Goal: Check status: Check status

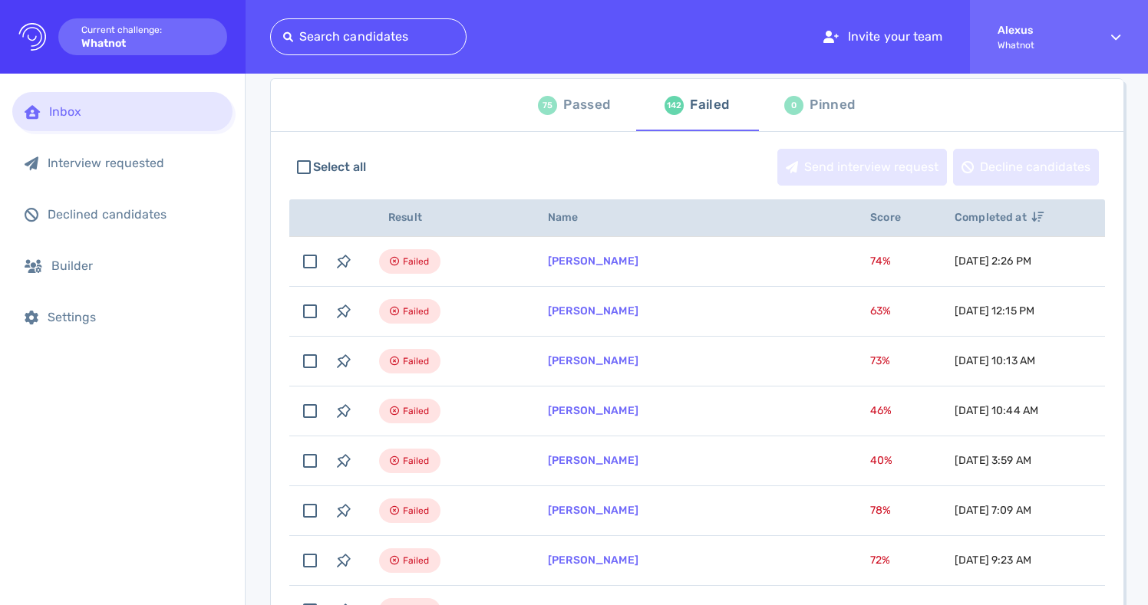
scroll to position [107, 0]
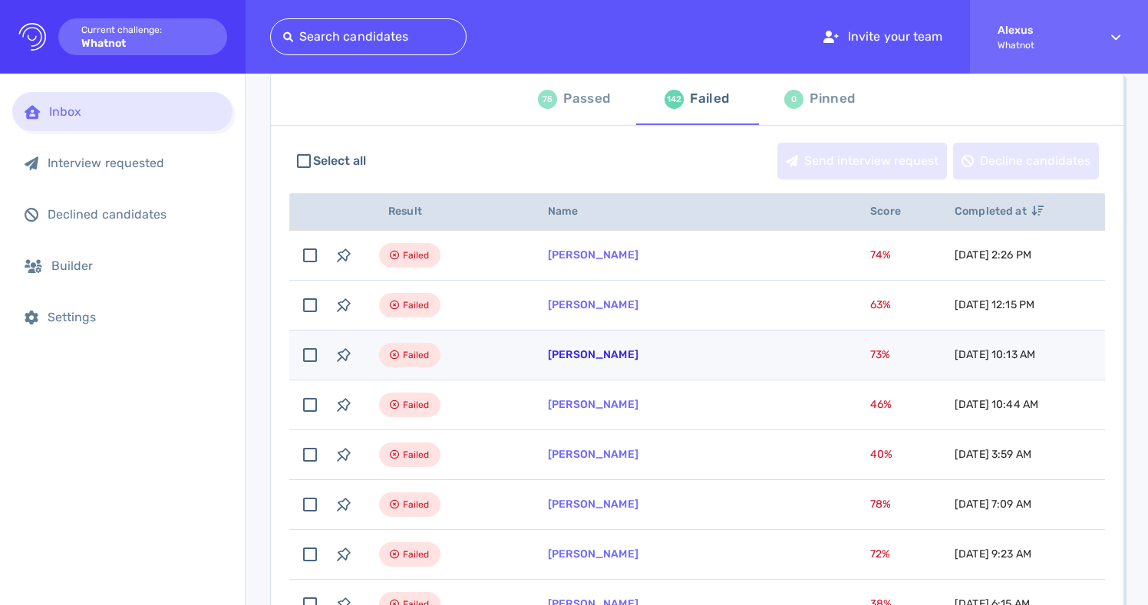
click at [588, 356] on link "ALEXIS JACKSON" at bounding box center [593, 354] width 91 height 13
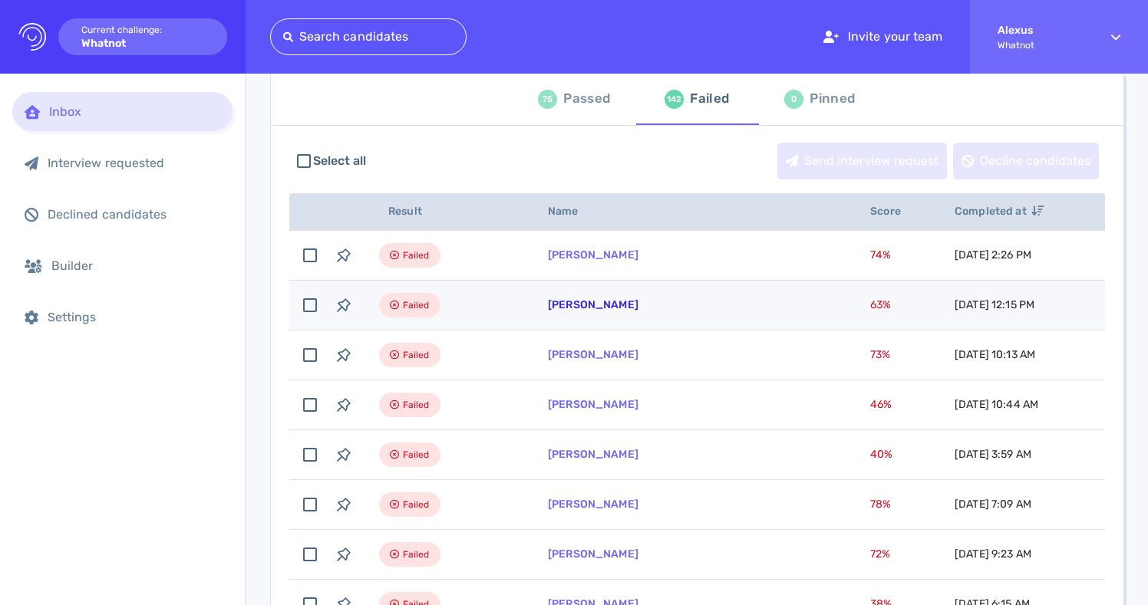
click at [561, 309] on link "Jesse Cornelio" at bounding box center [593, 304] width 91 height 13
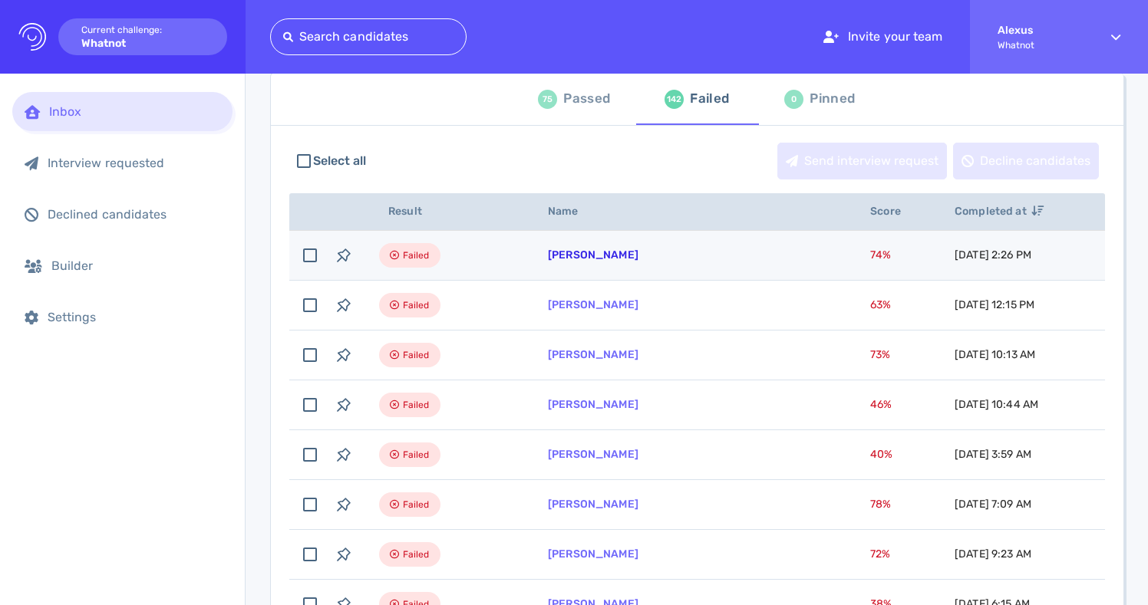
click at [585, 252] on link "[PERSON_NAME]" at bounding box center [593, 255] width 91 height 13
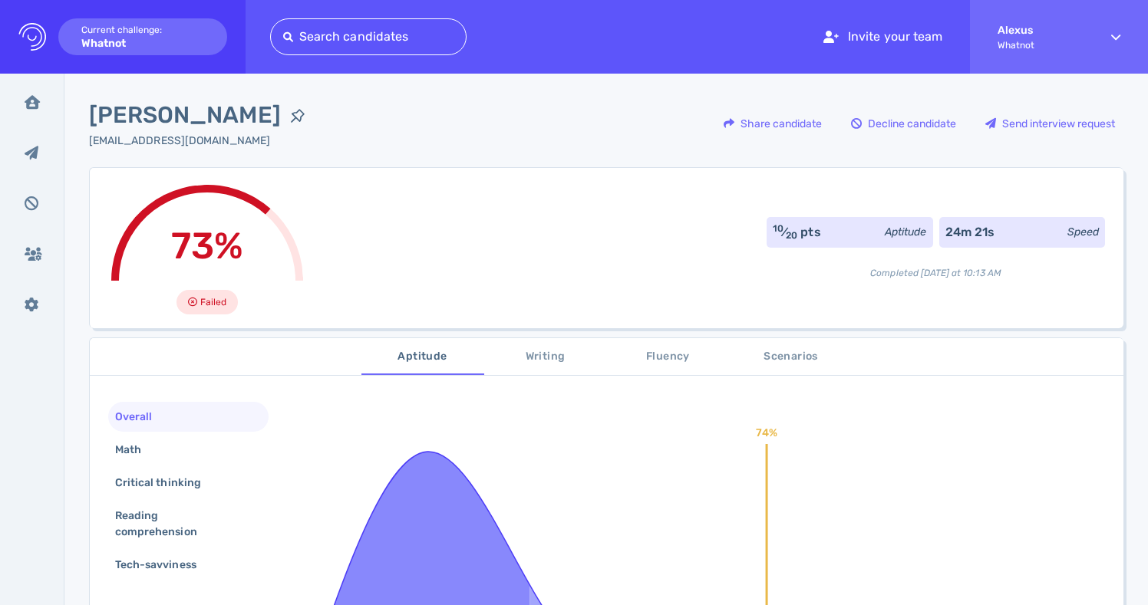
click at [394, 157] on div "ALEXIS JACKSON alexisleej@gmail.com Share candidate Decline candidate Send inte…" at bounding box center [606, 132] width 1034 height 69
